Goal: Information Seeking & Learning: Find specific page/section

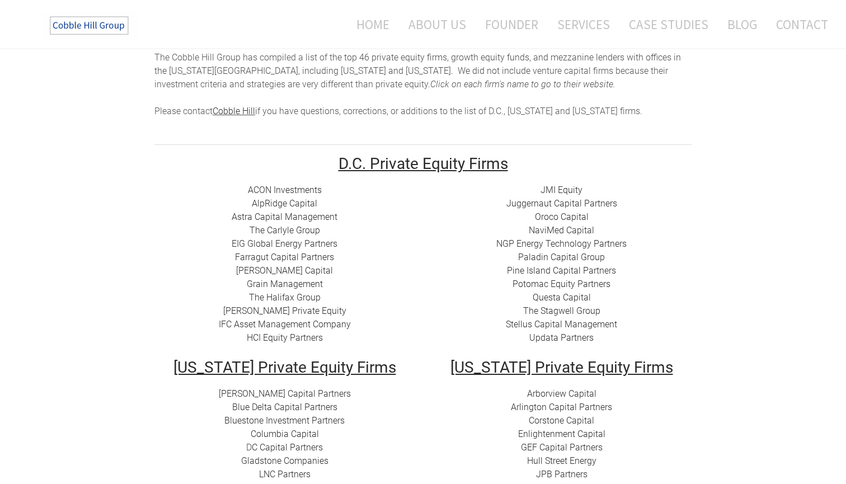
scroll to position [110, 0]
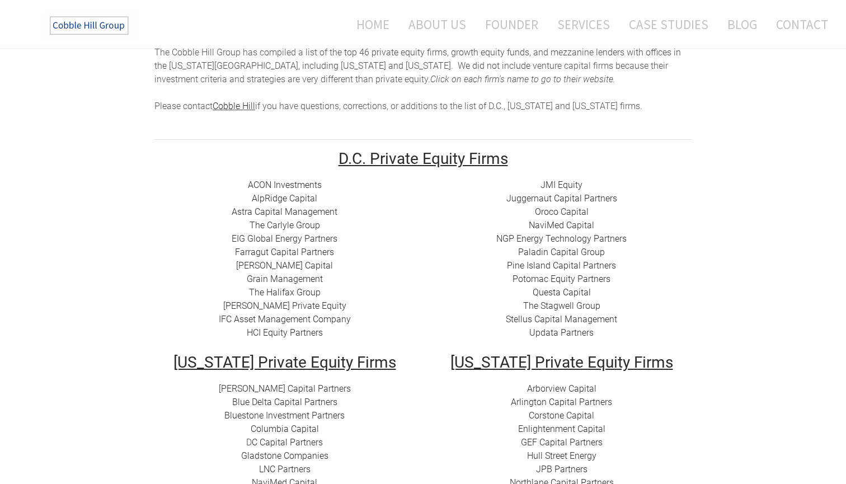
click at [264, 264] on link "​[PERSON_NAME] Capital" at bounding box center [284, 265] width 97 height 11
click at [299, 280] on link "Grain Management" at bounding box center [285, 279] width 76 height 11
click at [294, 317] on link "IFC Asset Management Company" at bounding box center [285, 319] width 132 height 11
click at [309, 336] on link "HCI Equity Partners" at bounding box center [285, 332] width 76 height 11
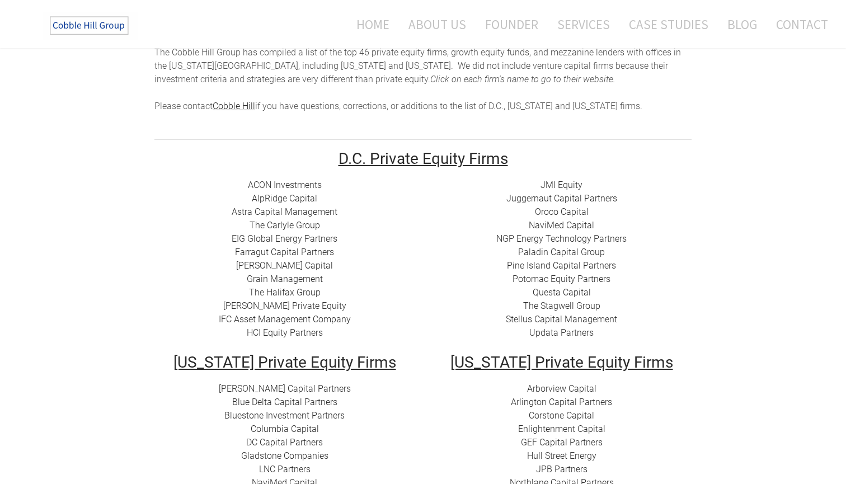
click at [560, 198] on link "Juggernaut Capital Partners" at bounding box center [562, 198] width 111 height 11
click at [570, 211] on link "Oroco Capital" at bounding box center [562, 212] width 54 height 11
click at [546, 263] on link "Pine Island Capital Partners" at bounding box center [561, 265] width 109 height 11
click at [573, 252] on link "Paladin Capital Group" at bounding box center [561, 252] width 87 height 11
click at [550, 291] on link "Questa Capital" at bounding box center [562, 292] width 58 height 11
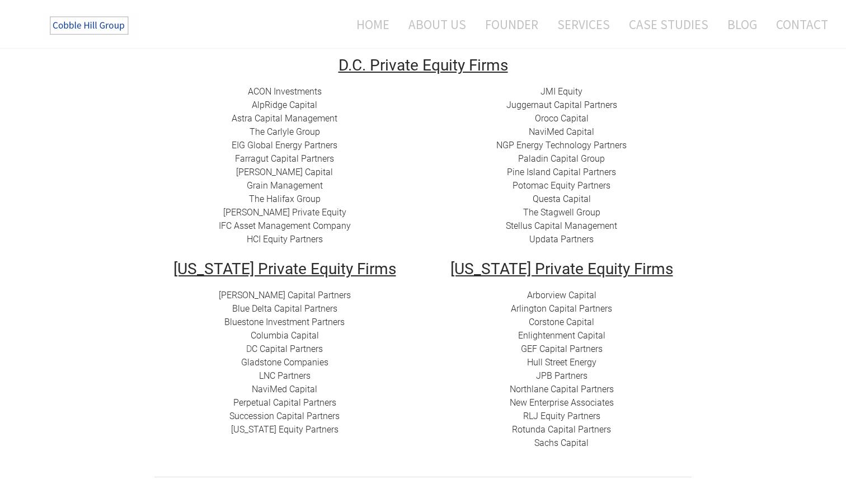
scroll to position [211, 0]
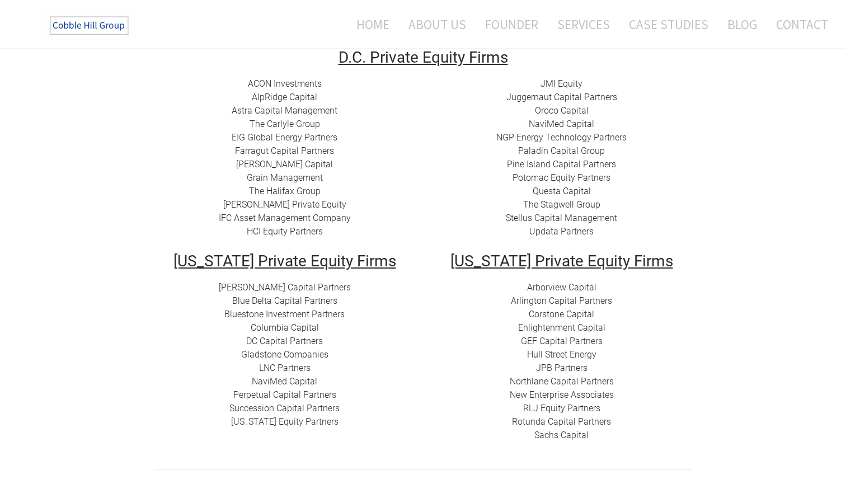
click at [569, 233] on link "Updata Partners" at bounding box center [562, 231] width 64 height 11
click at [549, 219] on link "Stellus Capital Management" at bounding box center [561, 218] width 111 height 11
click at [284, 367] on link "LNC Partners" at bounding box center [285, 368] width 52 height 11
click at [269, 408] on link "Succession Capital Partners" at bounding box center [285, 408] width 110 height 11
click at [574, 289] on link "Arborview Capital" at bounding box center [561, 287] width 69 height 11
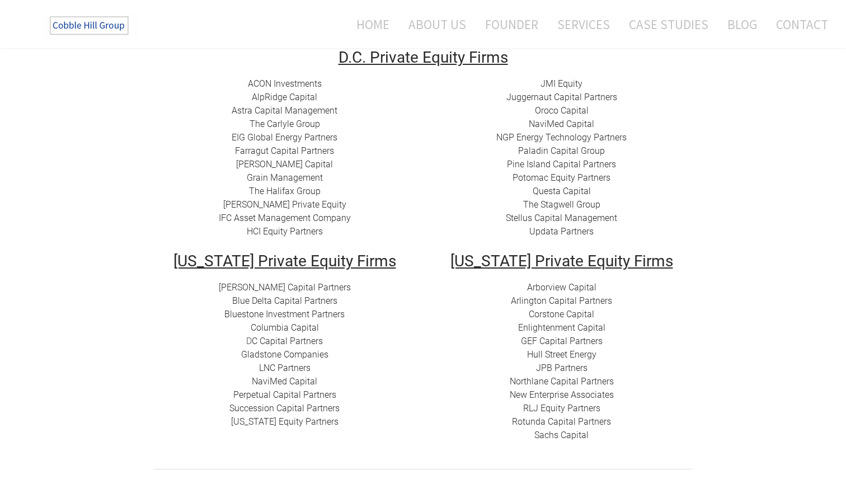
click at [580, 325] on link "​Enlightenment Capital" at bounding box center [561, 327] width 87 height 11
click at [549, 341] on link "GEF Capital Partners" at bounding box center [562, 341] width 82 height 11
click at [570, 352] on link "Hull Street Energy" at bounding box center [561, 354] width 69 height 11
click at [548, 317] on link "Corstone Capital" at bounding box center [561, 314] width 65 height 11
click at [546, 434] on link "Sachs Capital" at bounding box center [562, 435] width 54 height 11
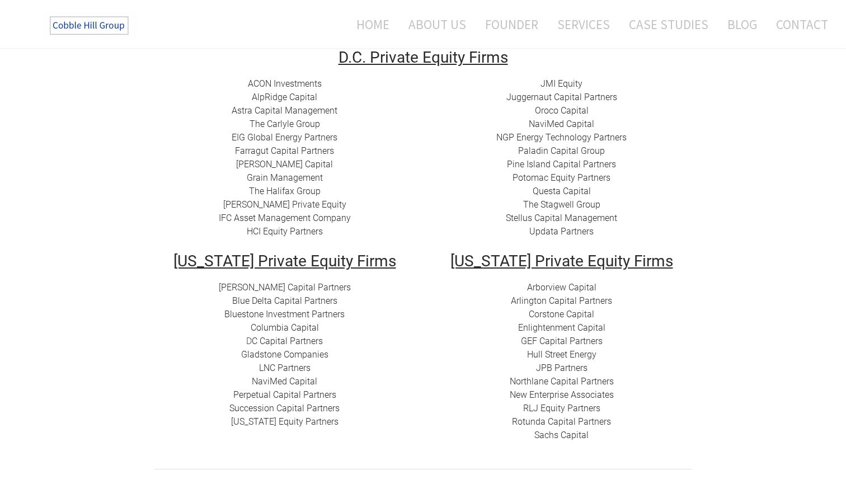
click at [560, 412] on link "​RLJ Equity Partners" at bounding box center [561, 408] width 77 height 11
click at [546, 380] on link "Northlane Capital Partners" at bounding box center [562, 381] width 104 height 11
